Goal: Information Seeking & Learning: Learn about a topic

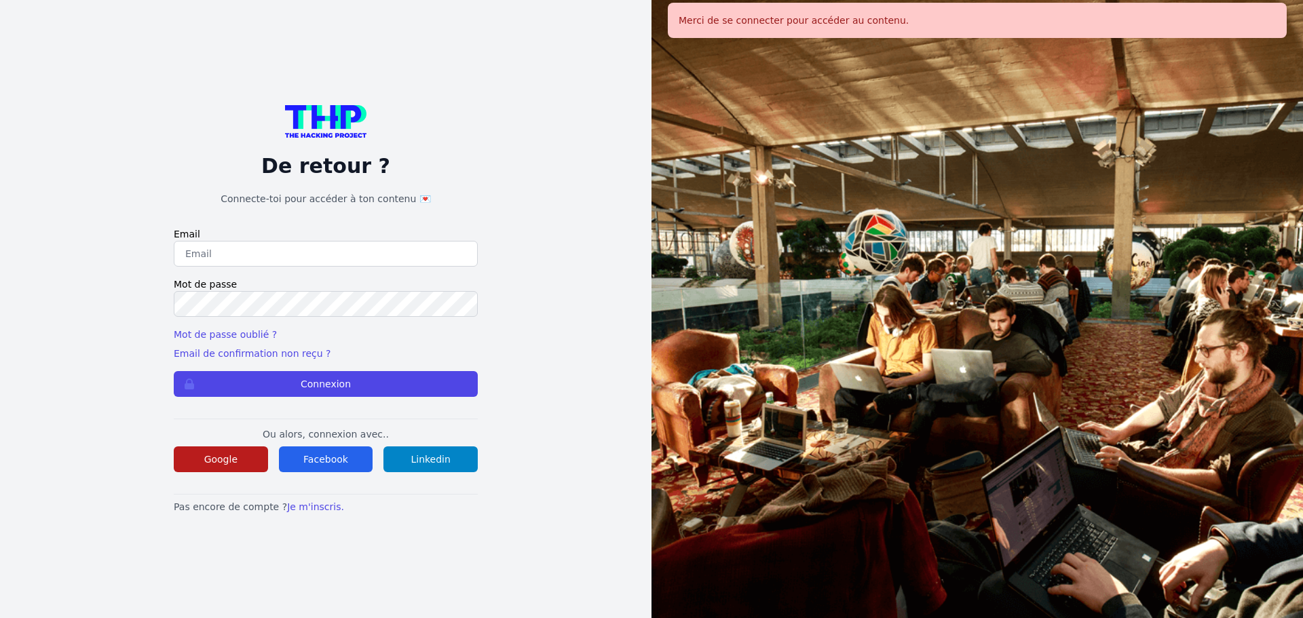
click at [223, 465] on button "Google" at bounding box center [221, 459] width 94 height 26
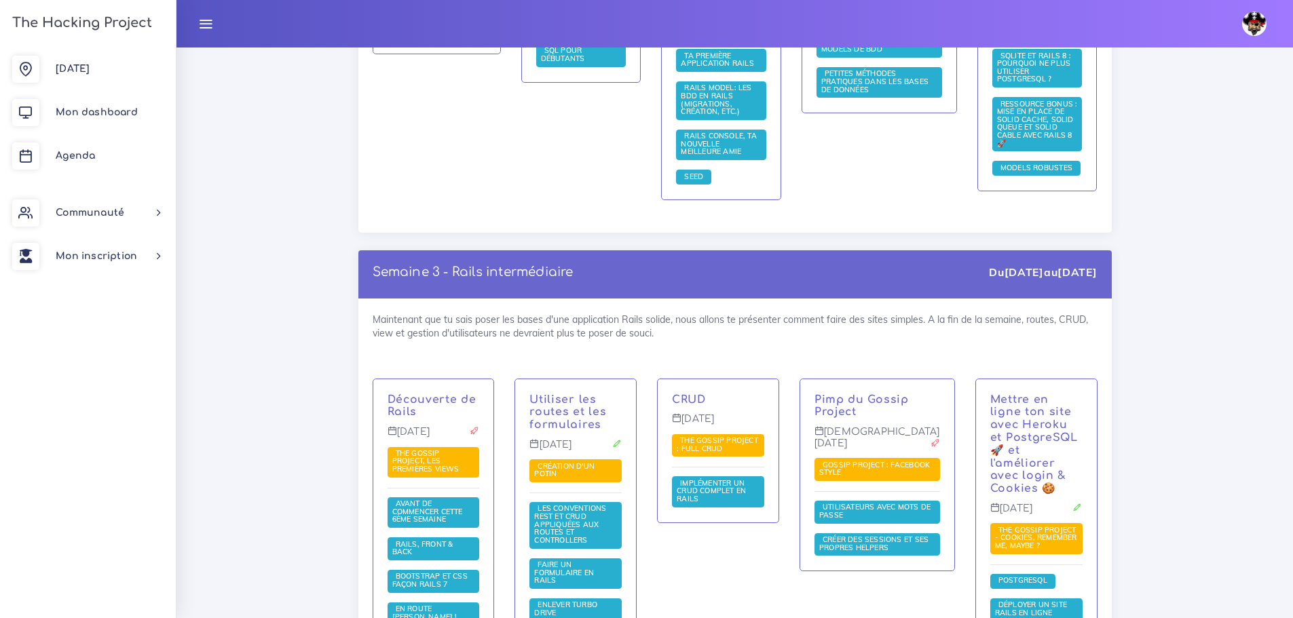
scroll to position [2511, 0]
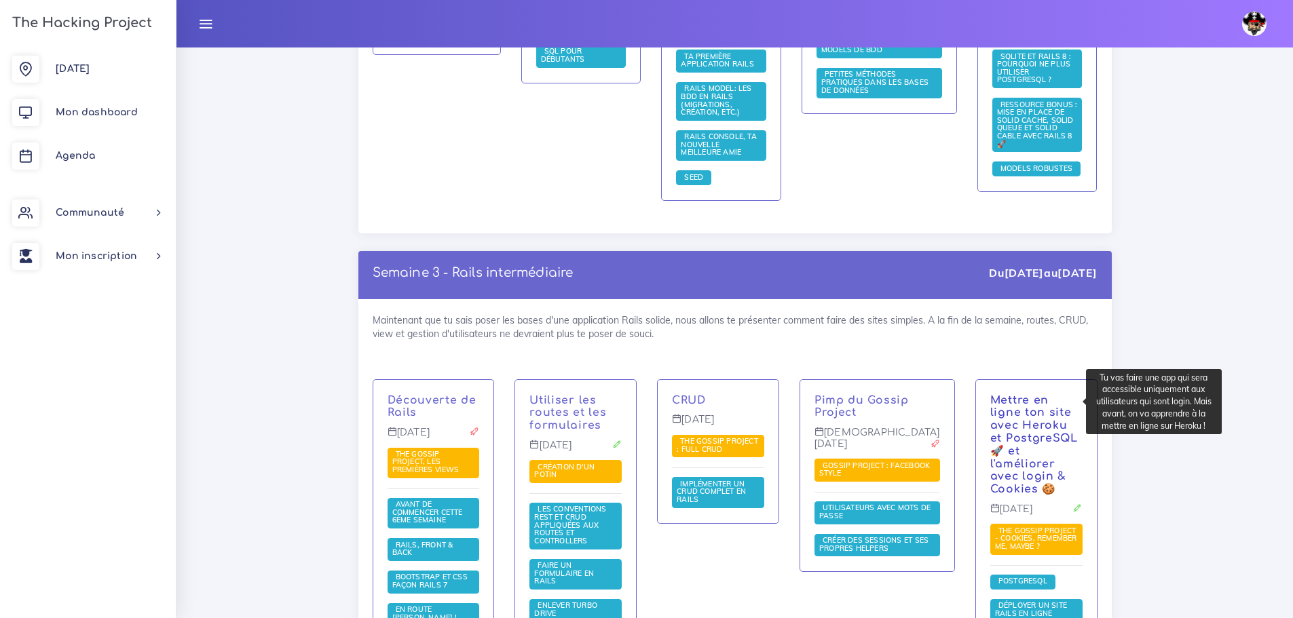
click at [1041, 403] on link "Mettre en ligne ton site avec Heroku et PostgreSQL 🚀 et l'améliorer avec login …" at bounding box center [1034, 445] width 88 height 102
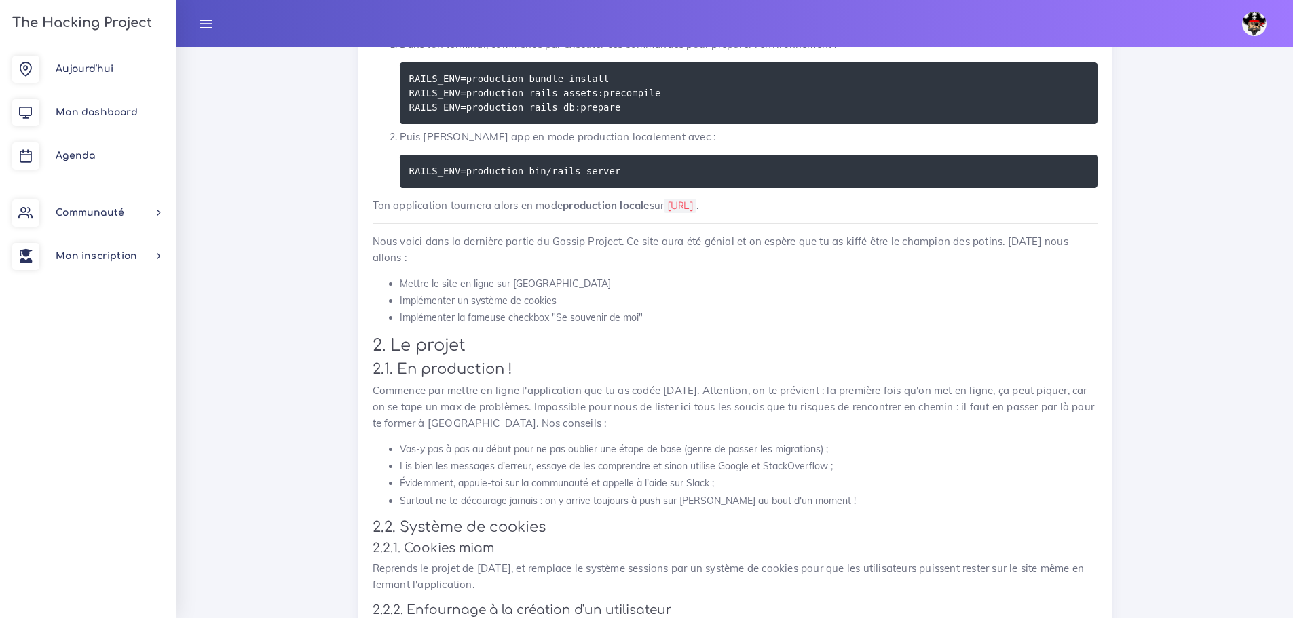
scroll to position [1086, 0]
